Goal: Task Accomplishment & Management: Use online tool/utility

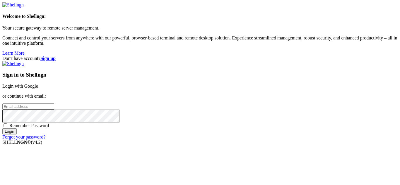
type input "miles"
click at [38, 84] on link "Login with Google" at bounding box center [20, 86] width 36 height 5
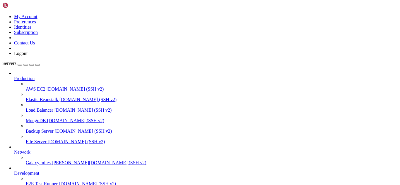
click at [39, 160] on span "Galaxy" at bounding box center [32, 162] width 13 height 5
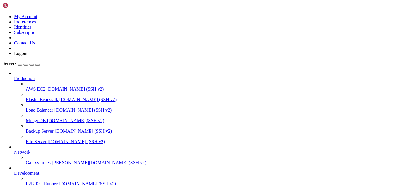
drag, startPoint x: 76, startPoint y: 457, endPoint x: 5, endPoint y: 457, distance: 70.5
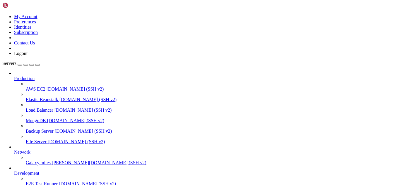
scroll to position [121, 0]
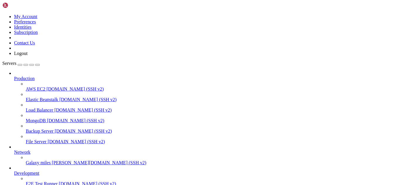
scroll to position [3298, 0]
click at [40, 161] on span "miles [PERSON_NAME][DOMAIN_NAME] (SSH v2)" at bounding box center [93, 162] width 106 height 5
